Goal: Information Seeking & Learning: Learn about a topic

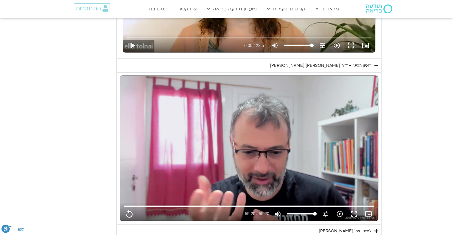
scroll to position [1209, 0]
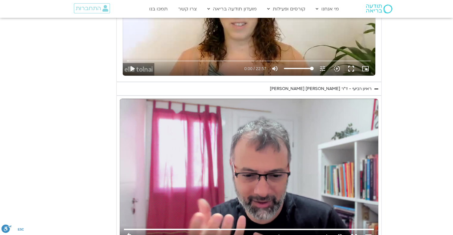
click at [376, 87] on icon "Accordion. Open links with Enter or Space, close with Escape, and navigate with…" at bounding box center [376, 89] width 4 height 4
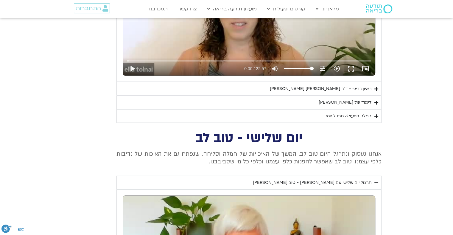
click at [376, 87] on icon "Accordion. Open links with Enter or Space, close with Escape, and navigate with…" at bounding box center [376, 89] width 4 height 4
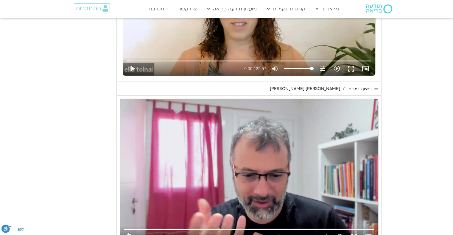
drag, startPoint x: 276, startPoint y: 87, endPoint x: 289, endPoint y: 88, distance: 13.5
click at [277, 87] on summary "ראיון רביעי - ד"ר [PERSON_NAME] [PERSON_NAME]" at bounding box center [248, 89] width 265 height 14
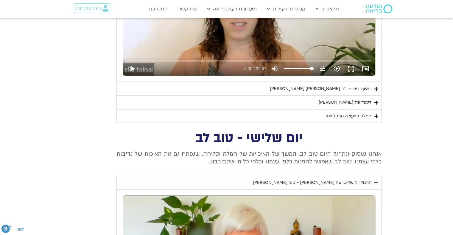
drag, startPoint x: 289, startPoint y: 88, endPoint x: 313, endPoint y: 89, distance: 23.2
click at [313, 89] on div "ראיון רביעי - ד"ר [PERSON_NAME] [PERSON_NAME]" at bounding box center [320, 88] width 101 height 7
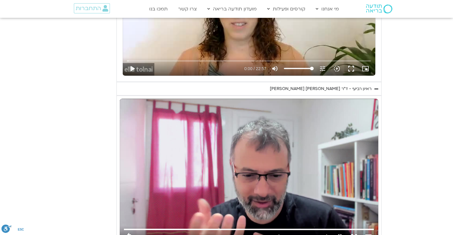
drag, startPoint x: 275, startPoint y: 88, endPoint x: 282, endPoint y: 88, distance: 7.8
click at [280, 88] on summary "ראיון רביעי - ד"ר [PERSON_NAME] [PERSON_NAME]" at bounding box center [248, 89] width 265 height 14
drag, startPoint x: 285, startPoint y: 88, endPoint x: 295, endPoint y: 89, distance: 10.7
click at [293, 88] on div "ראיון רביעי - ד"ר [PERSON_NAME] [PERSON_NAME]" at bounding box center [320, 88] width 101 height 7
drag, startPoint x: 295, startPoint y: 89, endPoint x: 312, endPoint y: 88, distance: 16.4
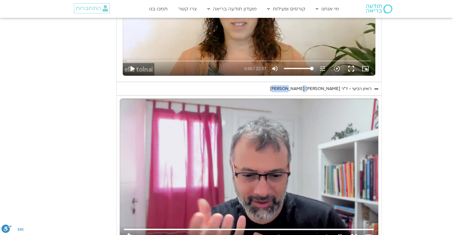
click at [311, 88] on div "ראיון רביעי - ד"ר [PERSON_NAME] [PERSON_NAME]" at bounding box center [320, 88] width 101 height 7
click at [349, 87] on div "ראיון רביעי - ד"ר [PERSON_NAME] [PERSON_NAME]" at bounding box center [320, 88] width 101 height 7
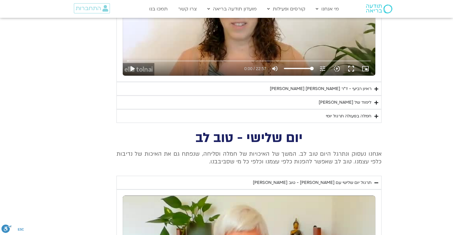
drag, startPoint x: 347, startPoint y: 87, endPoint x: 271, endPoint y: 90, distance: 76.0
click at [272, 90] on summary "ראיון רביעי - ד"ר [PERSON_NAME] [PERSON_NAME]" at bounding box center [248, 89] width 265 height 14
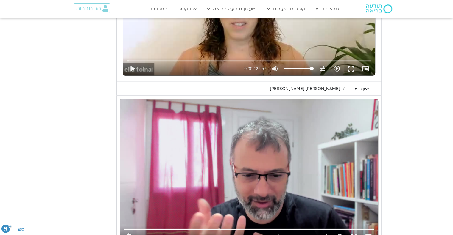
click at [271, 90] on summary "ראיון רביעי - ד"ר [PERSON_NAME] [PERSON_NAME]" at bounding box center [248, 89] width 265 height 14
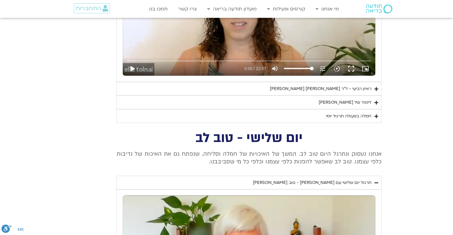
drag, startPoint x: 271, startPoint y: 89, endPoint x: 339, endPoint y: 89, distance: 68.2
click at [339, 89] on summary "ראיון רביעי - ד"ר [PERSON_NAME] [PERSON_NAME]" at bounding box center [248, 89] width 265 height 14
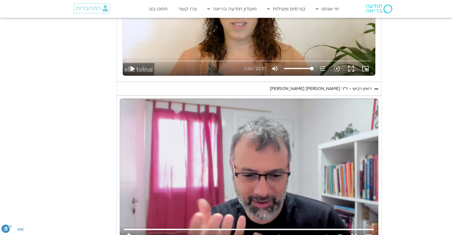
click at [339, 89] on div "ראיון רביעי - ד"ר [PERSON_NAME] [PERSON_NAME]" at bounding box center [320, 88] width 101 height 7
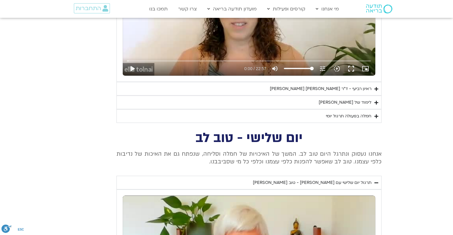
drag, startPoint x: 339, startPoint y: 89, endPoint x: 278, endPoint y: 93, distance: 61.1
click at [278, 93] on summary "ראיון רביעי - ד"ר [PERSON_NAME] [PERSON_NAME]" at bounding box center [248, 89] width 265 height 14
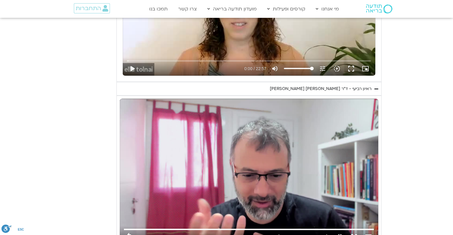
copy div "[PERSON_NAME] [PERSON_NAME]"
type input "3320.68"
